Goal: Task Accomplishment & Management: Use online tool/utility

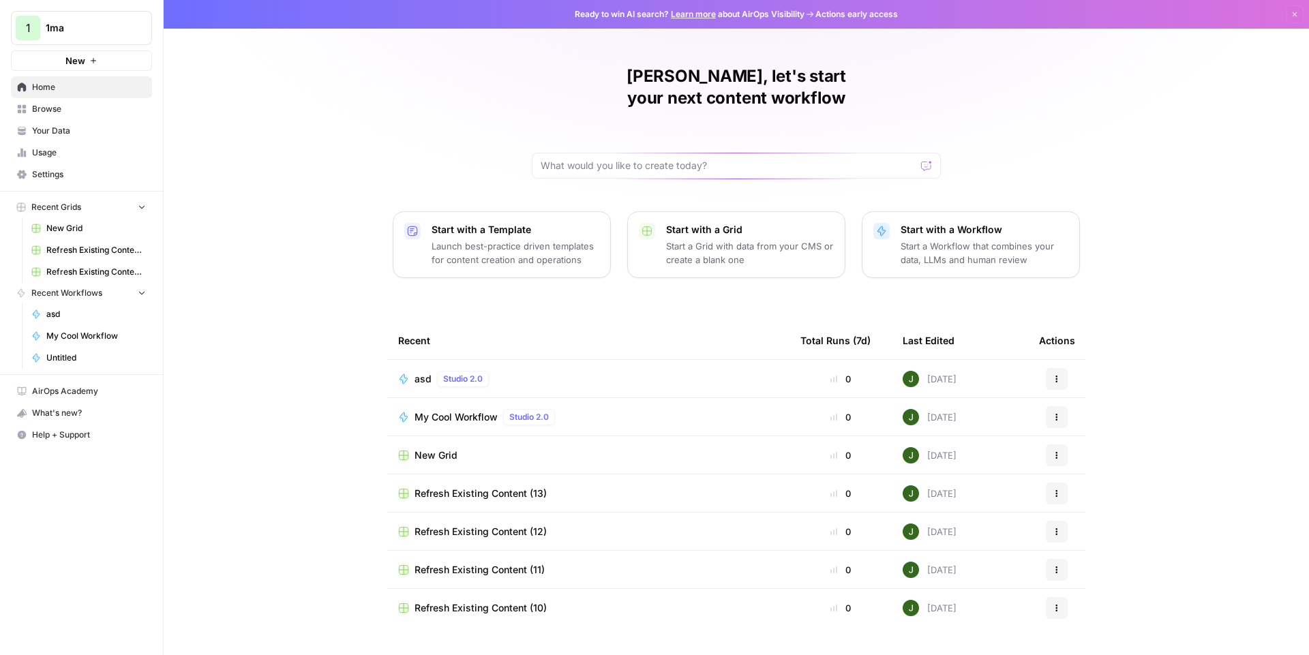
click at [425, 372] on span "asd" at bounding box center [423, 379] width 17 height 14
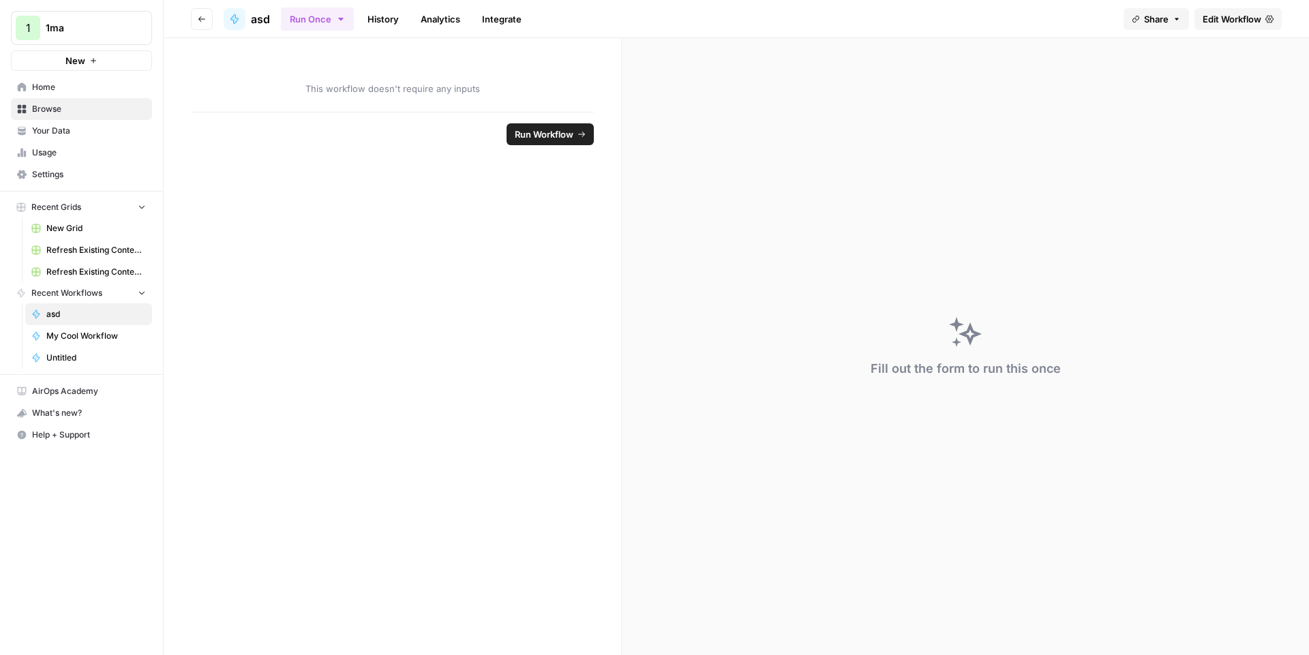
click at [1213, 10] on link "Edit Workflow" at bounding box center [1238, 19] width 87 height 22
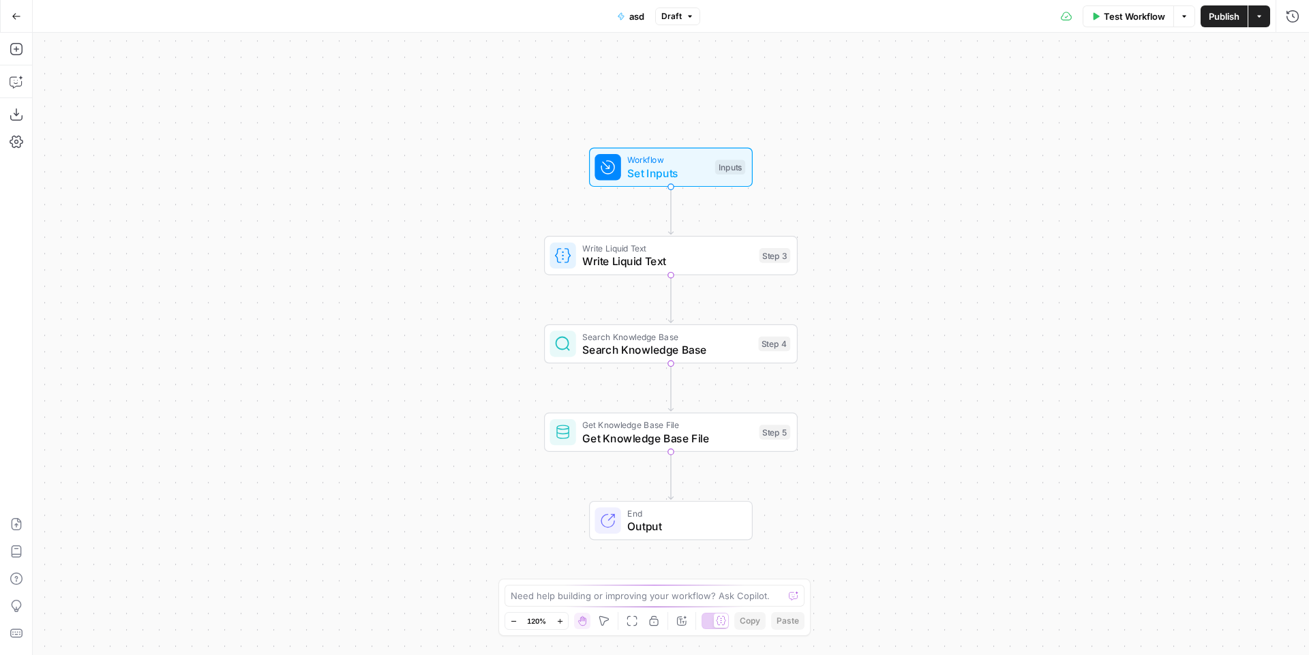
click at [610, 346] on span "Search Knowledge Base" at bounding box center [666, 350] width 169 height 16
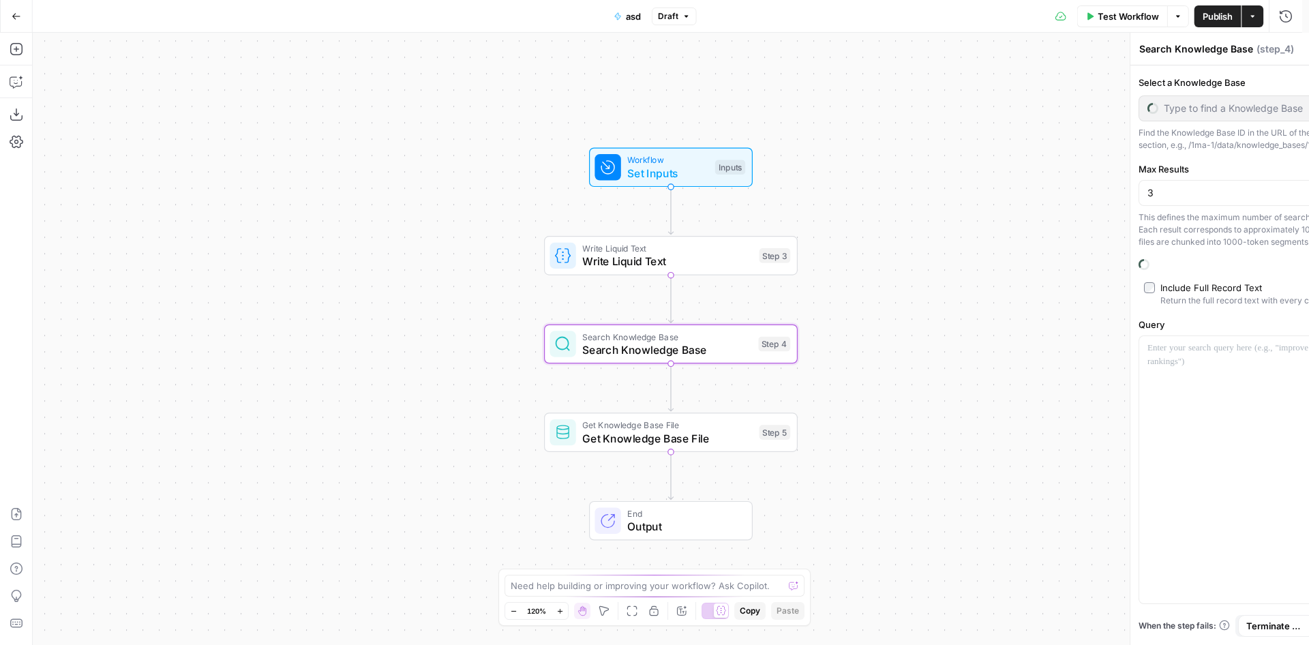
type input "New Knowledge Base"
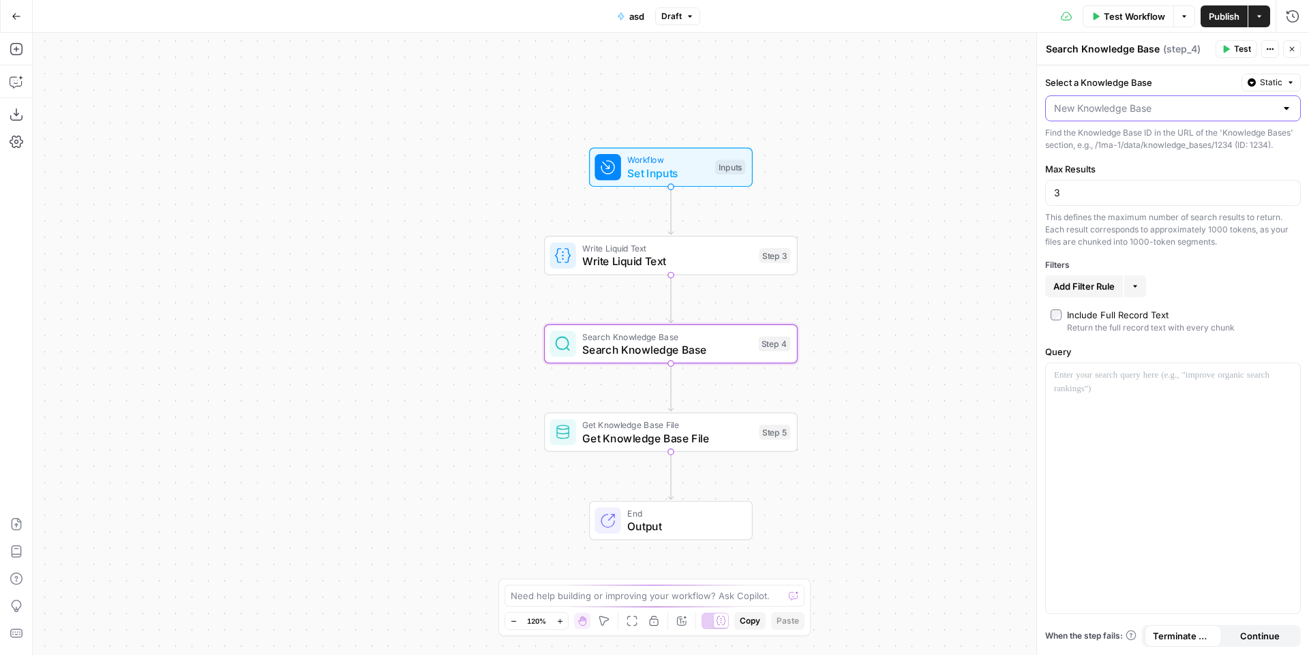
click at [1110, 110] on input "Select a Knowledge Base" at bounding box center [1165, 109] width 222 height 14
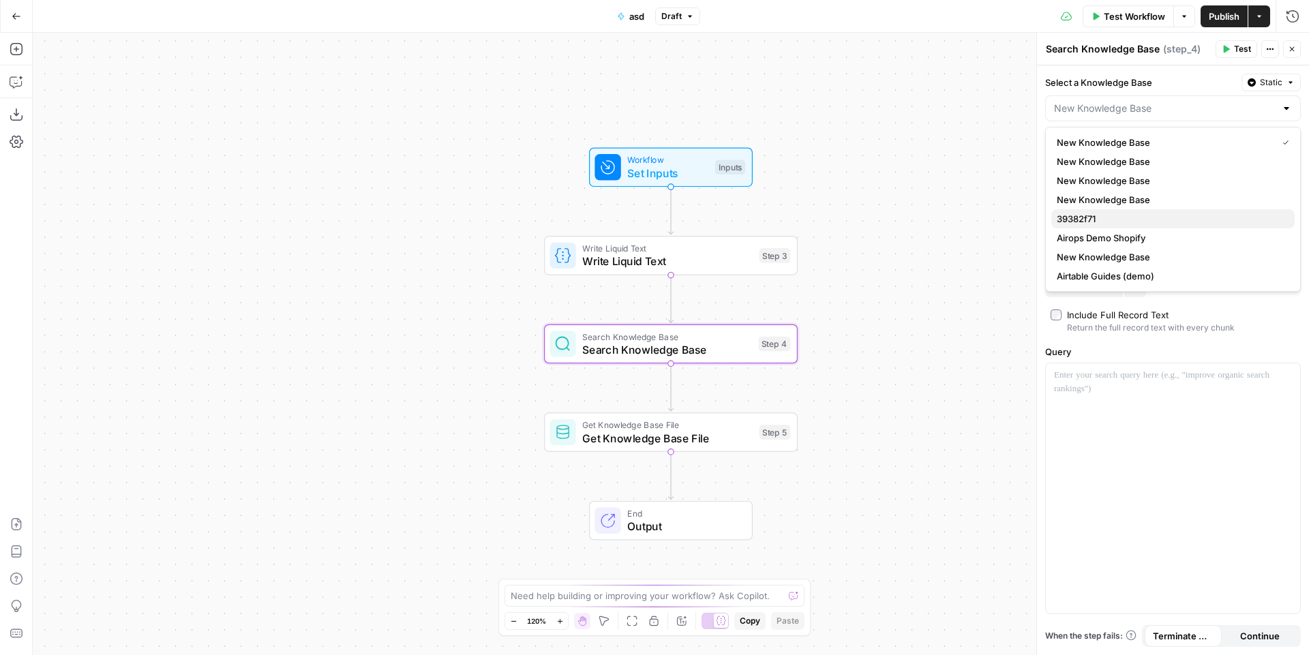
click at [1088, 209] on button "39382f71" at bounding box center [1173, 218] width 243 height 19
type input "39382f71"
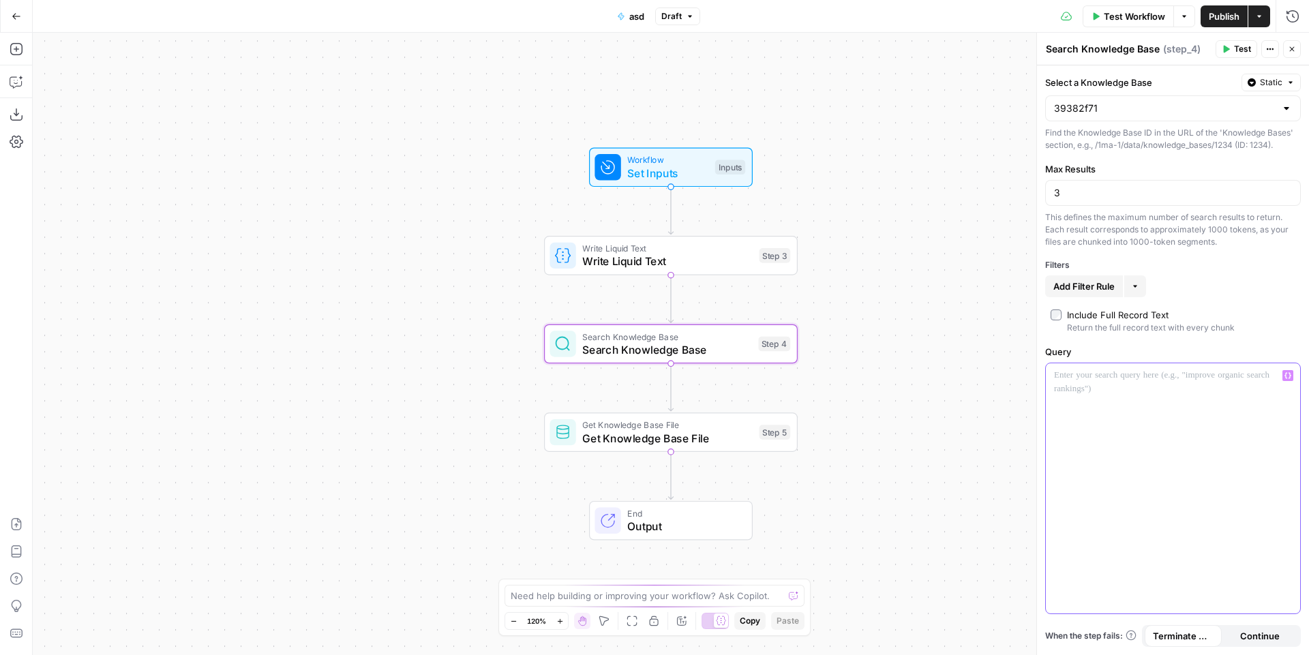
click at [1113, 400] on div at bounding box center [1173, 489] width 254 height 250
click at [1239, 53] on span "Test" at bounding box center [1242, 49] width 17 height 12
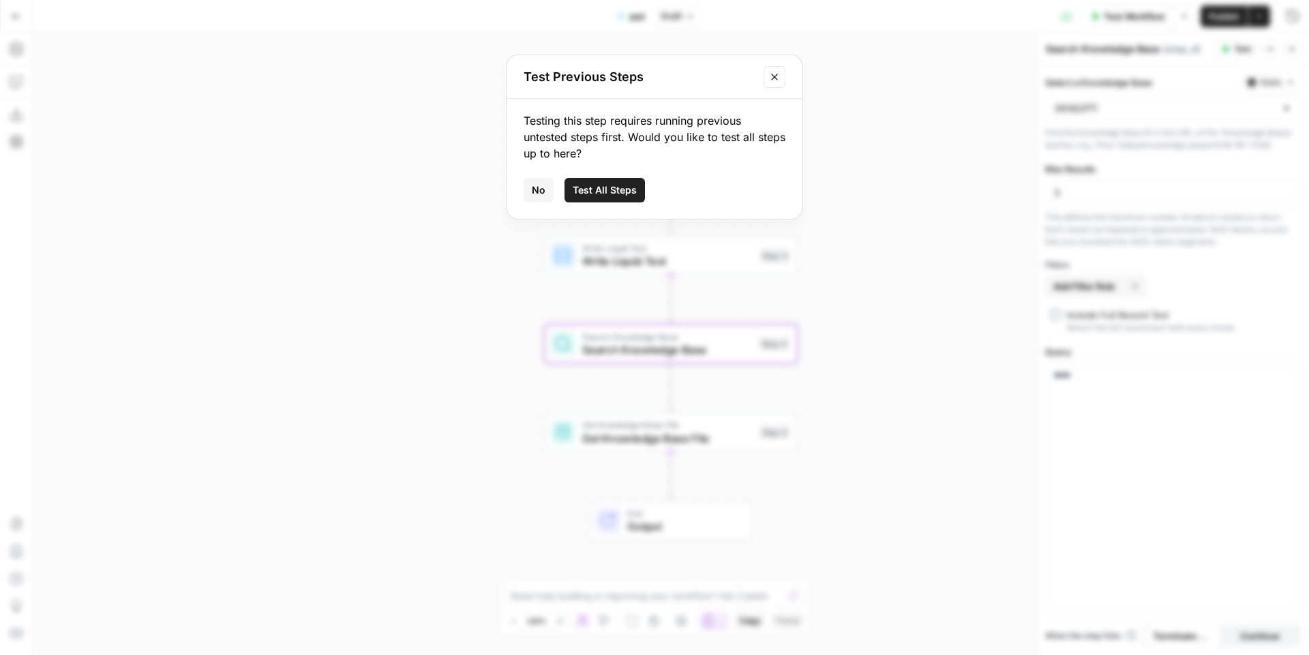
drag, startPoint x: 879, startPoint y: 194, endPoint x: 817, endPoint y: 133, distance: 86.8
click at [877, 192] on div "Test Previous Steps Testing this step requires running previous untested steps …" at bounding box center [654, 327] width 1309 height 655
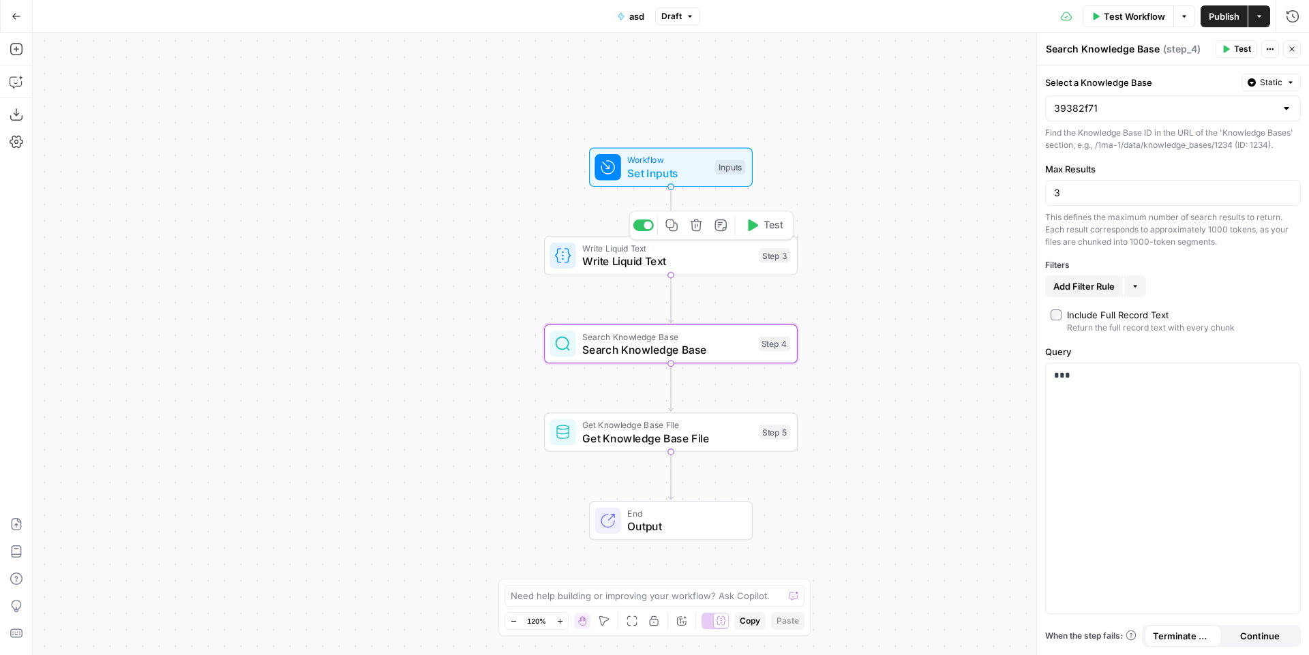
click at [693, 226] on icon "button" at bounding box center [696, 225] width 13 height 13
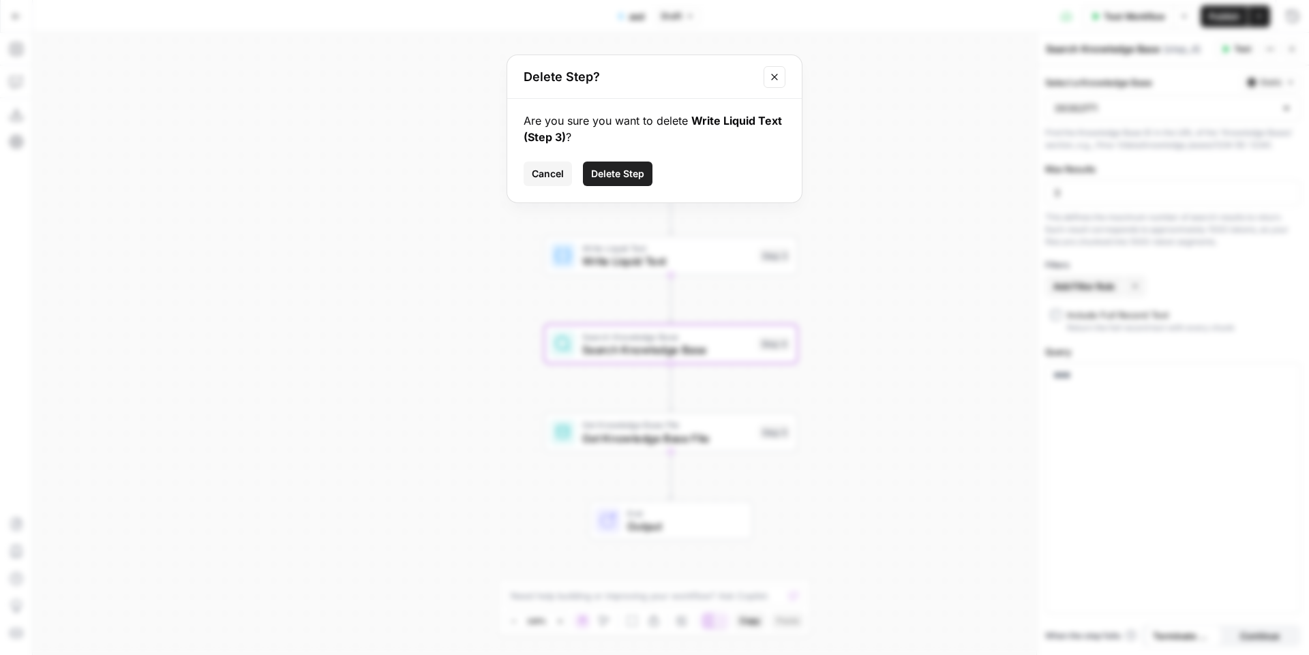
click at [617, 168] on span "Delete Step" at bounding box center [617, 174] width 53 height 14
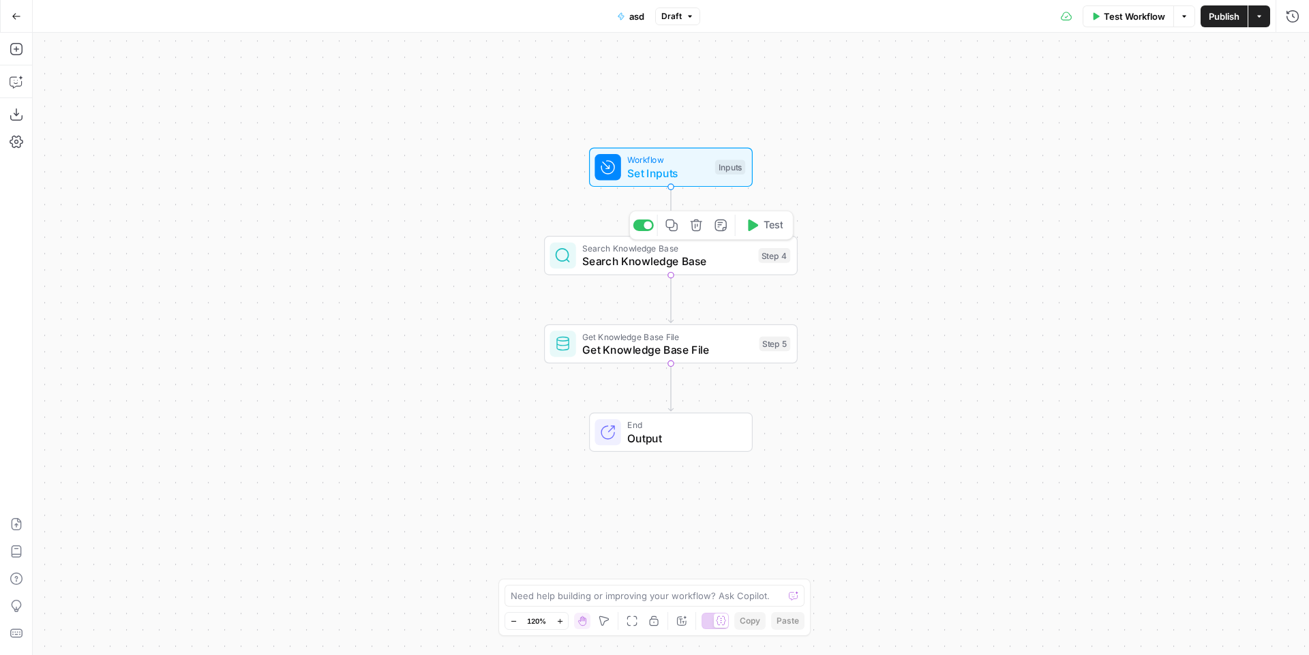
click at [774, 248] on div "Step 4" at bounding box center [774, 255] width 32 height 15
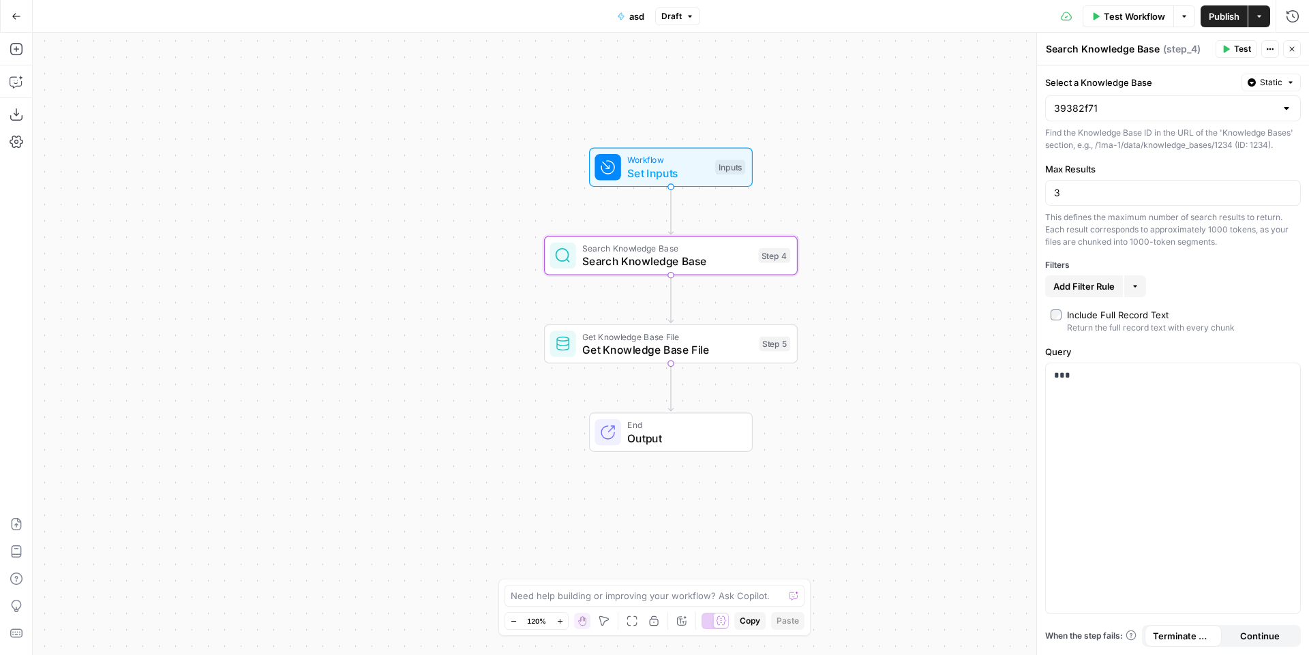
click at [1254, 45] on button "Test" at bounding box center [1237, 49] width 42 height 18
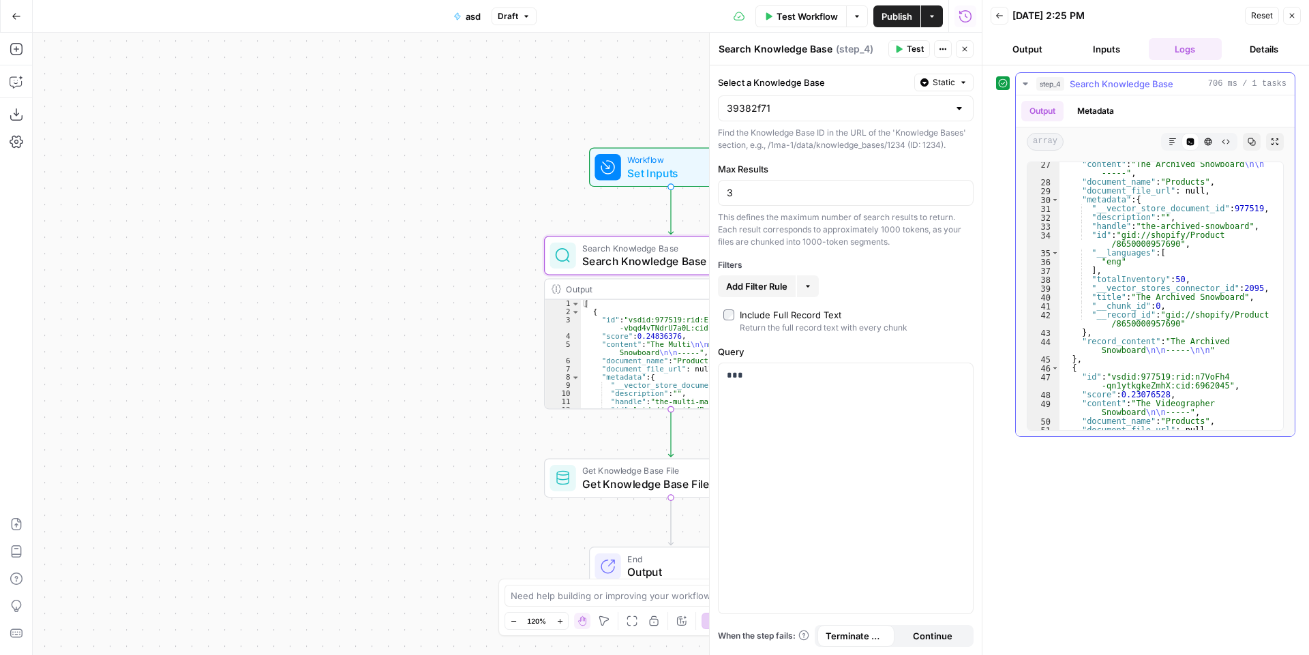
scroll to position [295, 0]
click at [798, 396] on div "***" at bounding box center [846, 489] width 254 height 250
click at [845, 198] on input "3" at bounding box center [846, 193] width 238 height 14
click at [899, 45] on icon "button" at bounding box center [899, 49] width 8 height 8
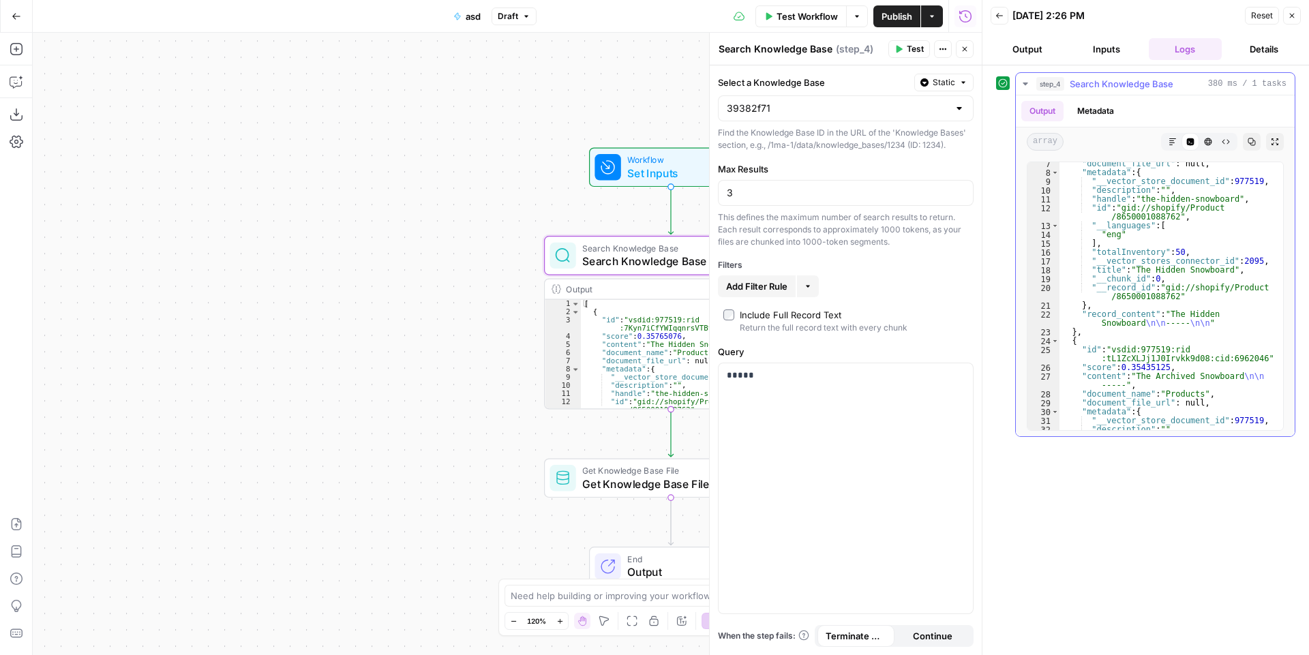
scroll to position [0, 0]
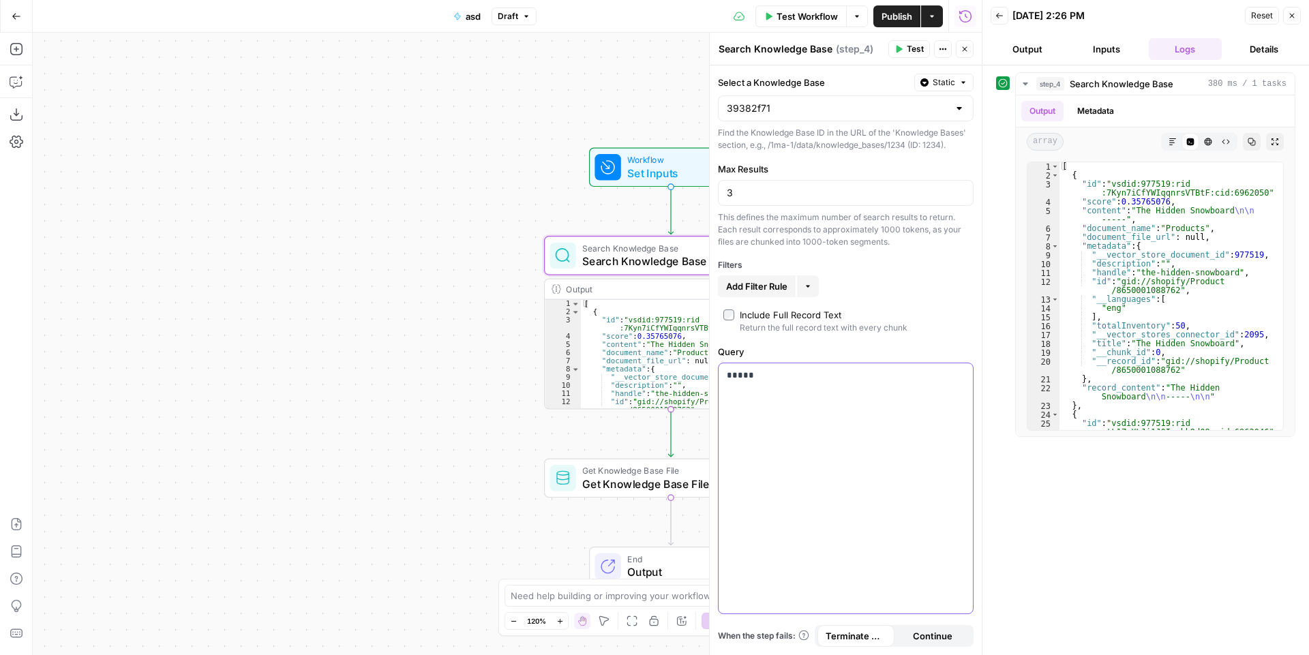
click at [767, 388] on div "*****" at bounding box center [846, 489] width 254 height 250
click at [910, 46] on span "Test" at bounding box center [915, 49] width 17 height 12
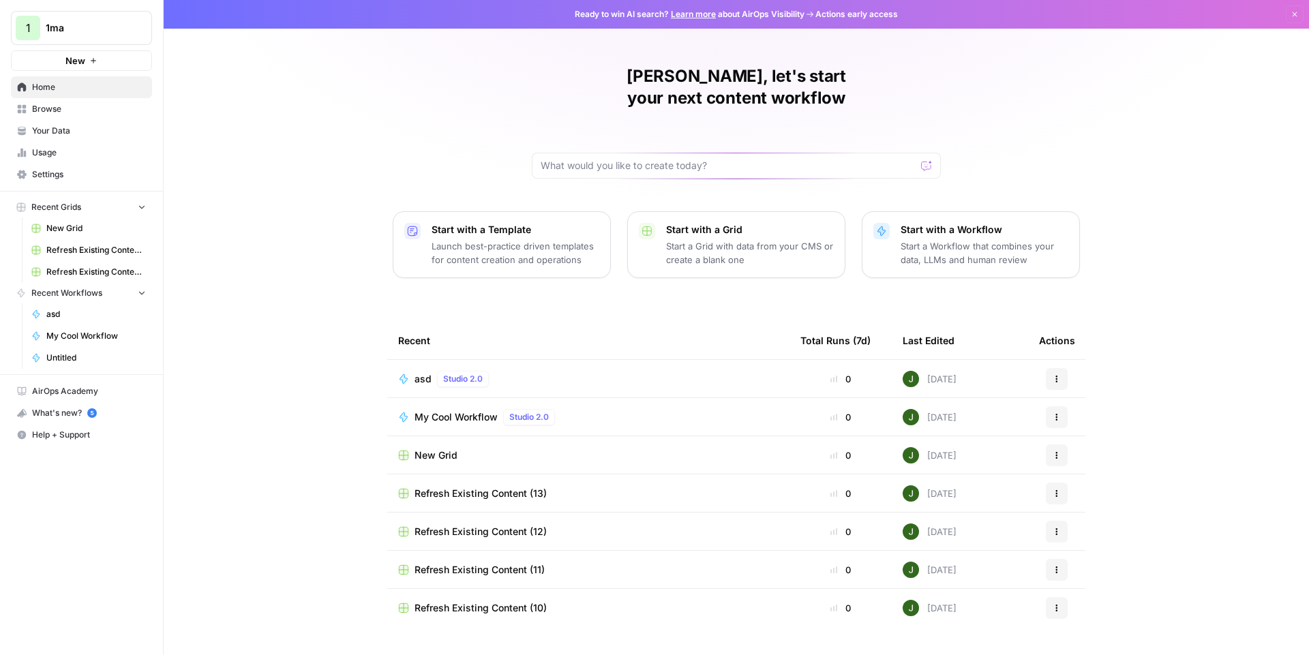
click at [424, 372] on span "asd" at bounding box center [423, 379] width 17 height 14
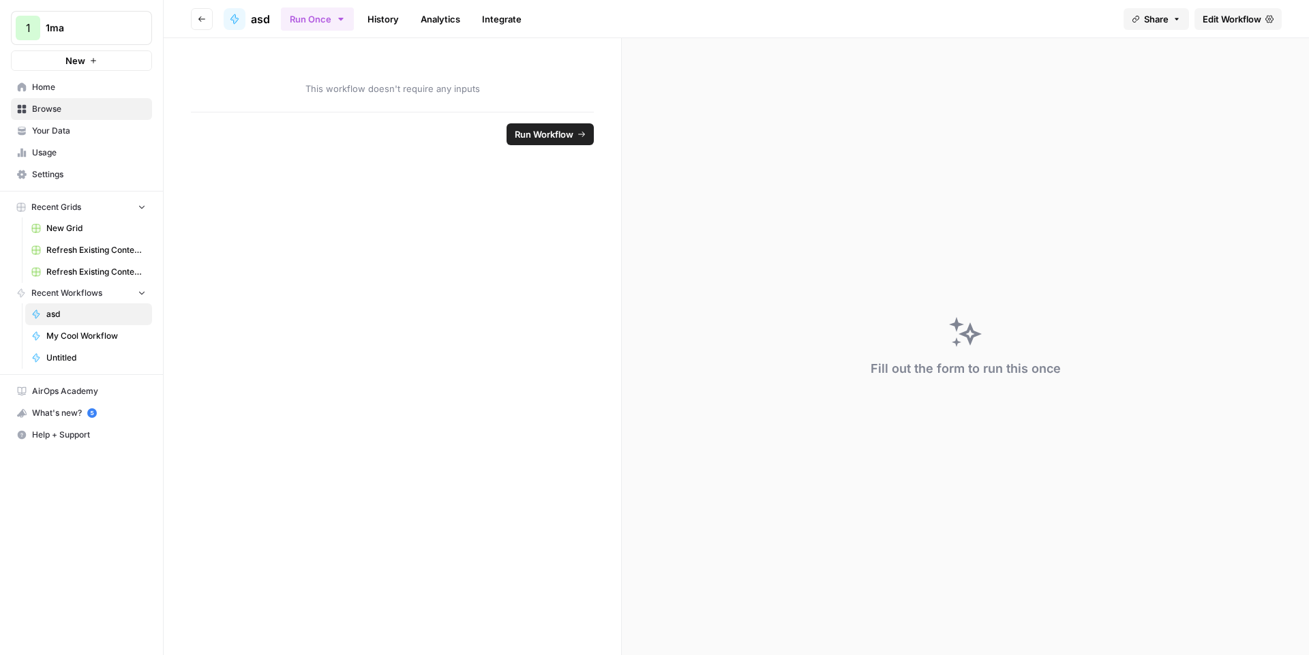
click at [1217, 20] on span "Edit Workflow" at bounding box center [1232, 19] width 59 height 14
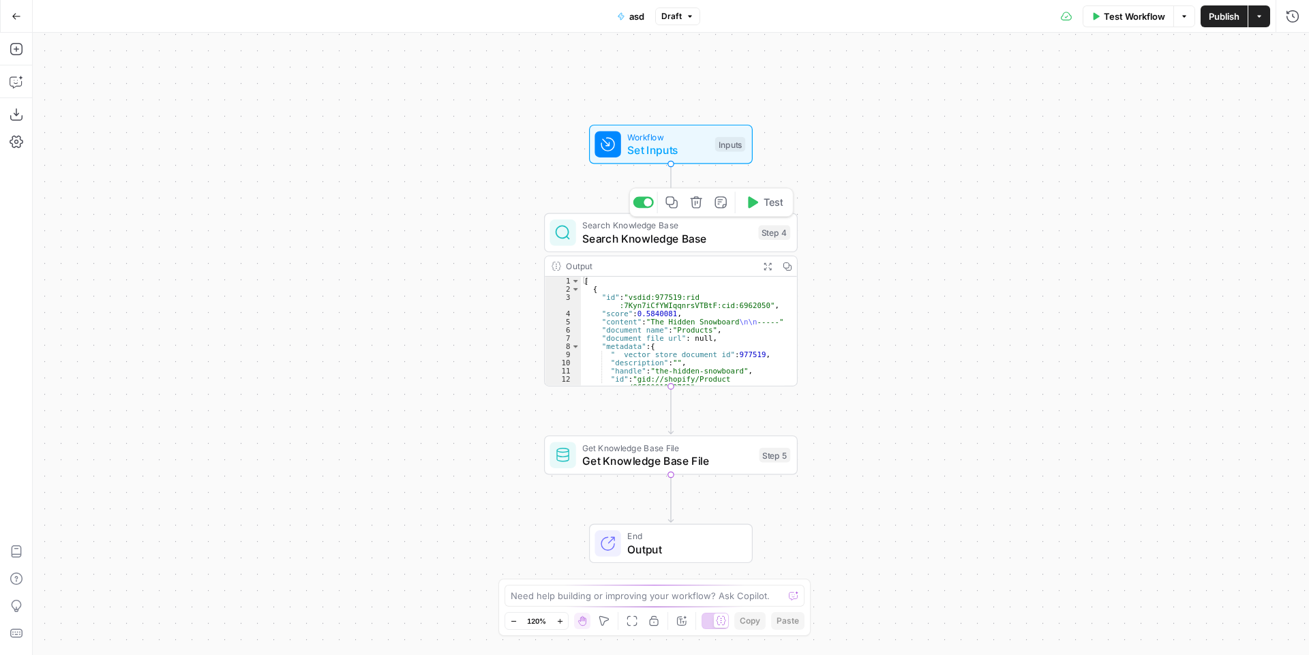
click at [647, 245] on span "Search Knowledge Base" at bounding box center [666, 239] width 169 height 16
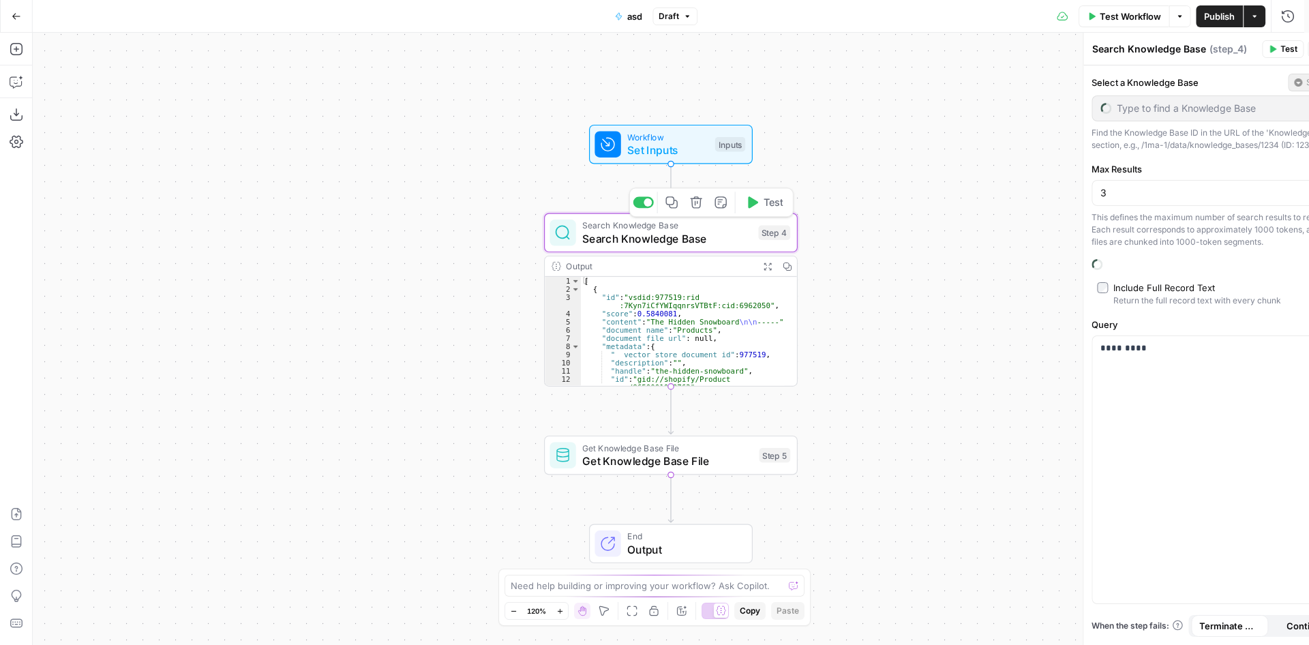
type input "39382f71"
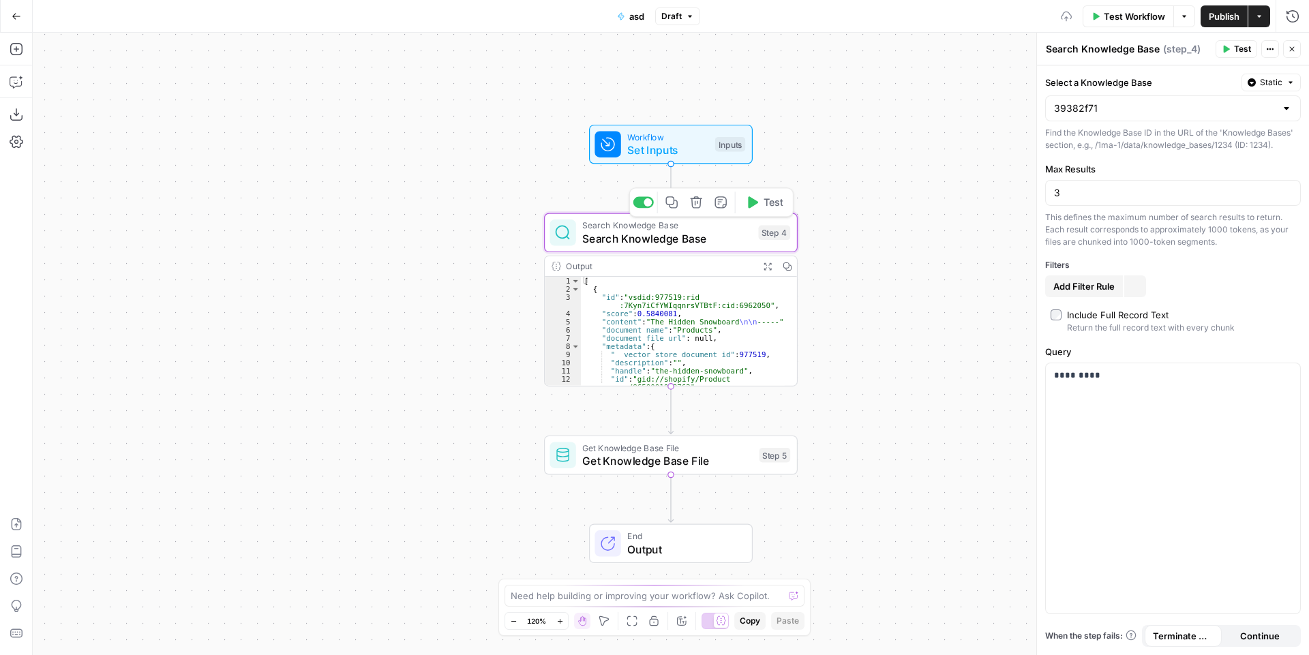
click at [772, 195] on span "Test" at bounding box center [774, 202] width 20 height 15
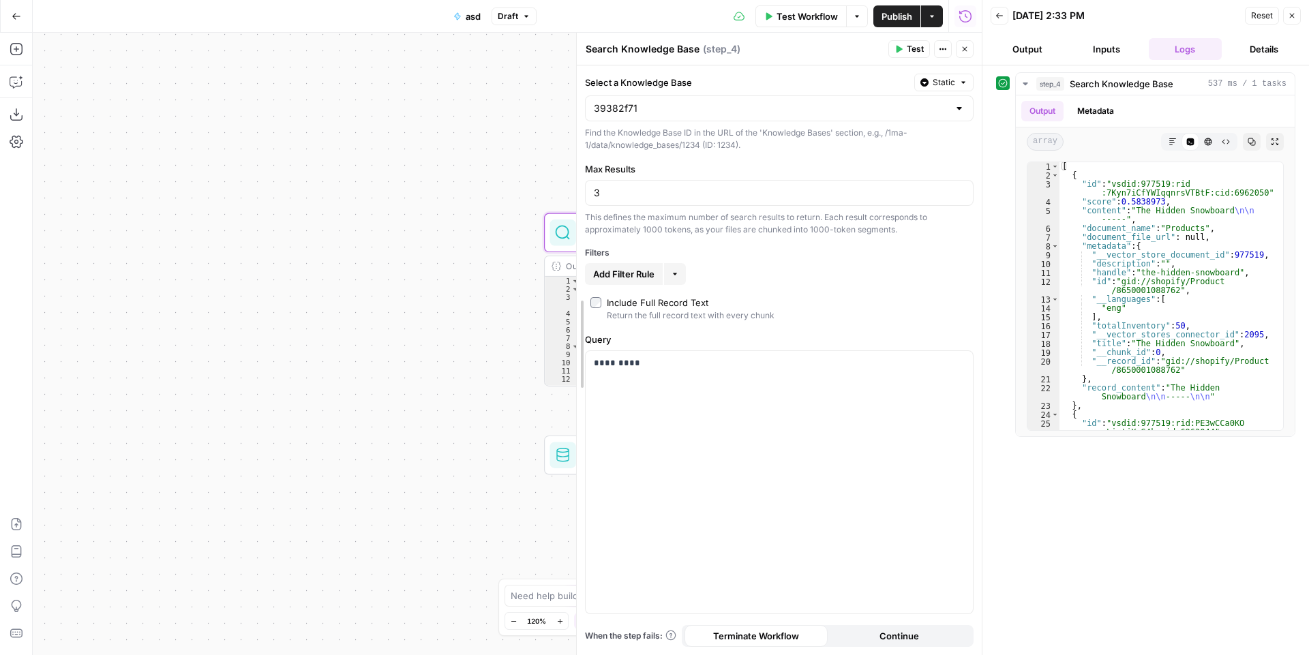
drag, startPoint x: 709, startPoint y: 191, endPoint x: 488, endPoint y: 185, distance: 221.7
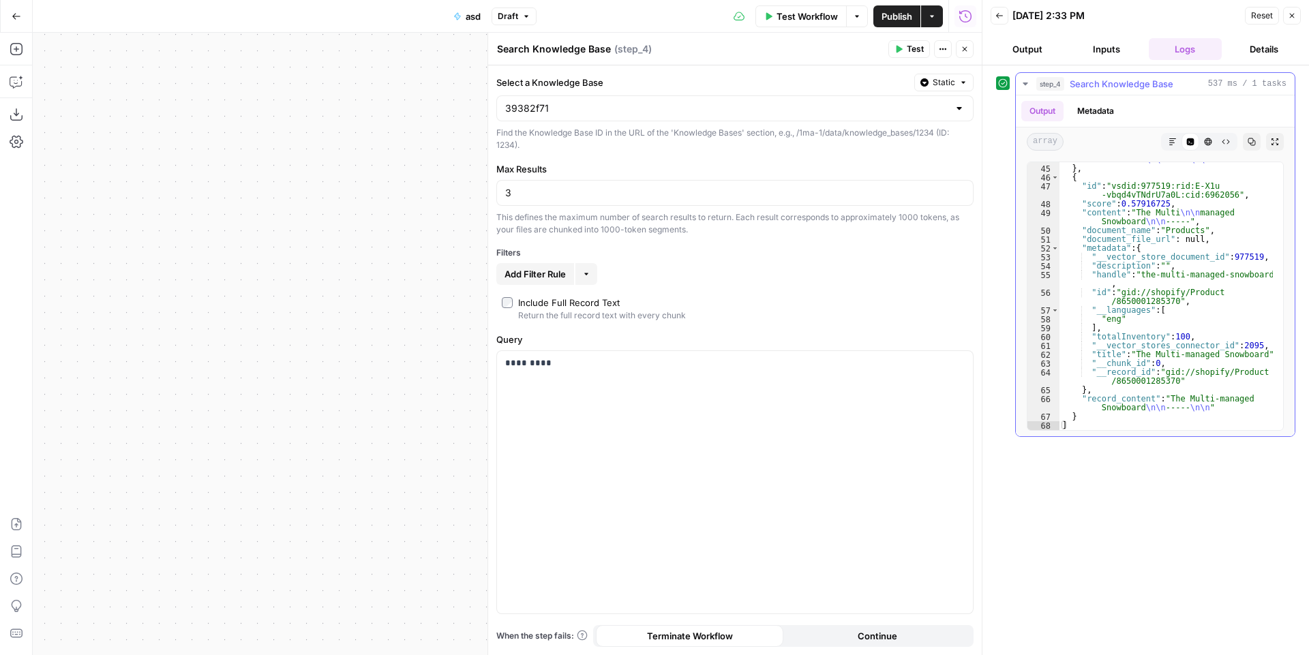
scroll to position [477, 0]
